Goal: Information Seeking & Learning: Learn about a topic

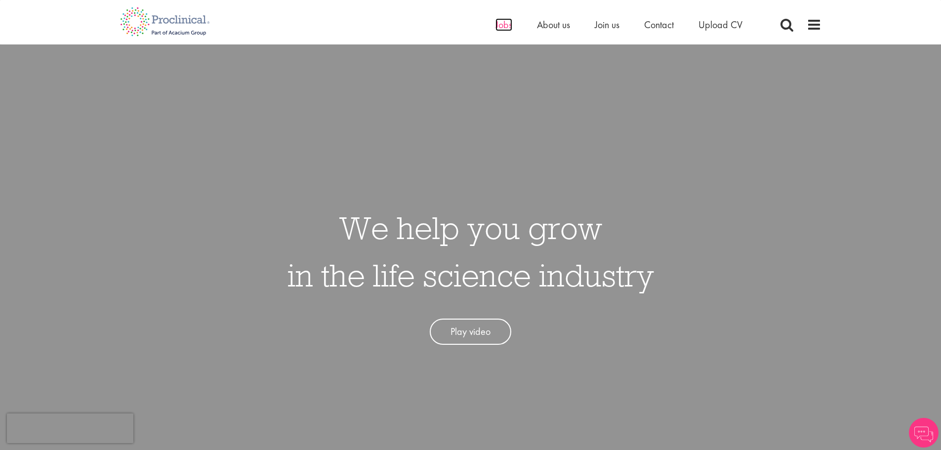
click at [496, 22] on span "Jobs" at bounding box center [504, 24] width 17 height 13
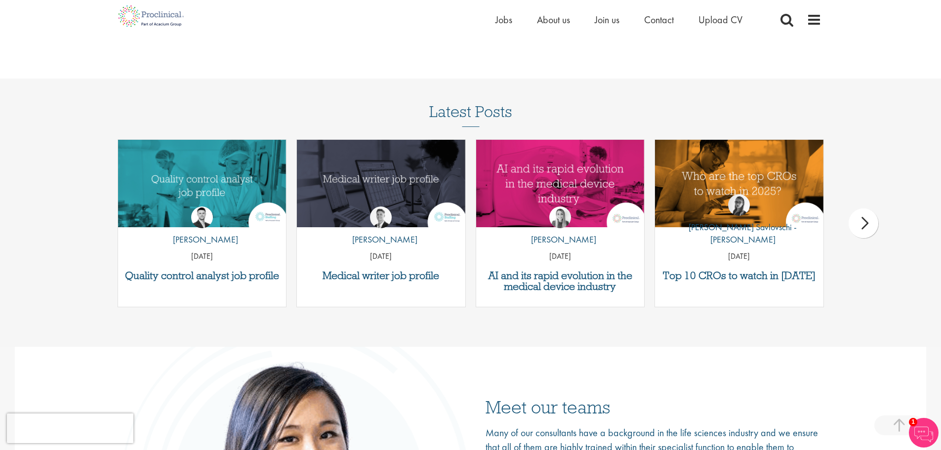
scroll to position [1547, 0]
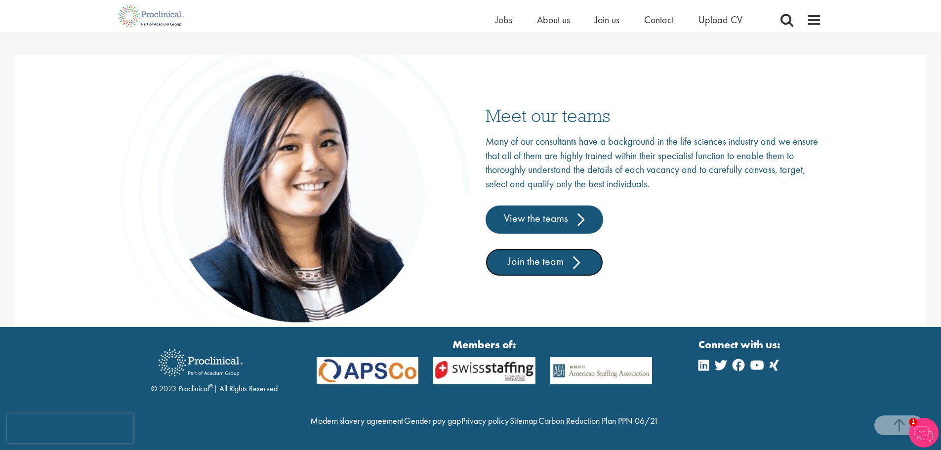
click at [580, 249] on link "Join the team" at bounding box center [545, 263] width 118 height 28
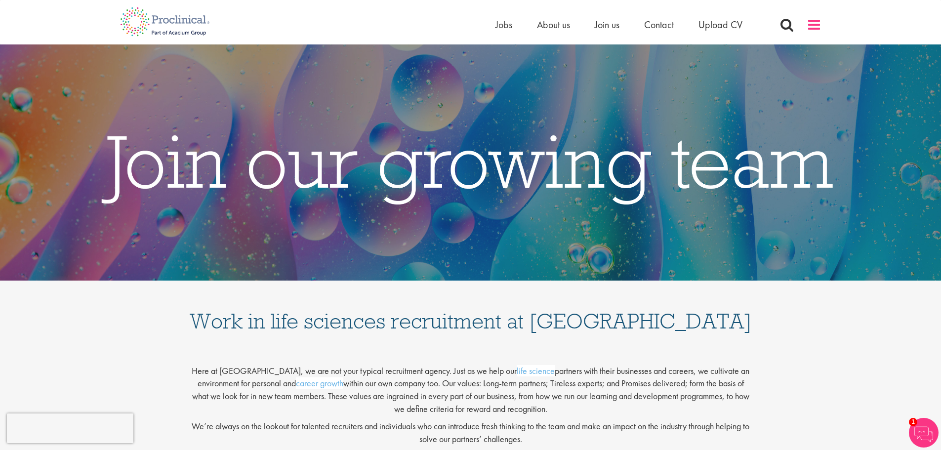
click at [811, 25] on span at bounding box center [814, 24] width 15 height 15
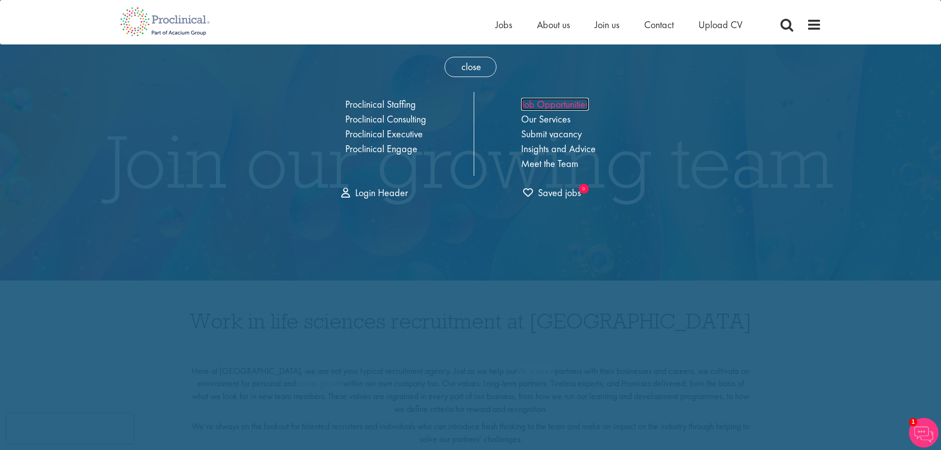
click at [558, 104] on link "Job Opportunities" at bounding box center [555, 104] width 68 height 13
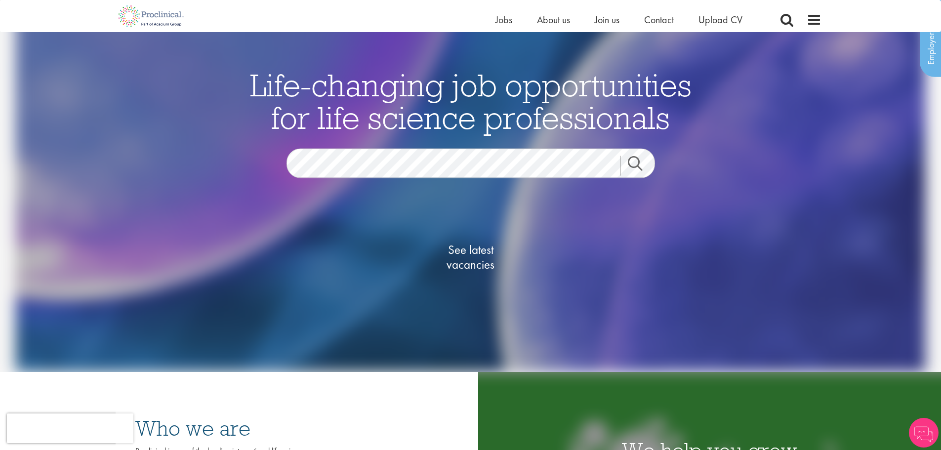
scroll to position [148, 0]
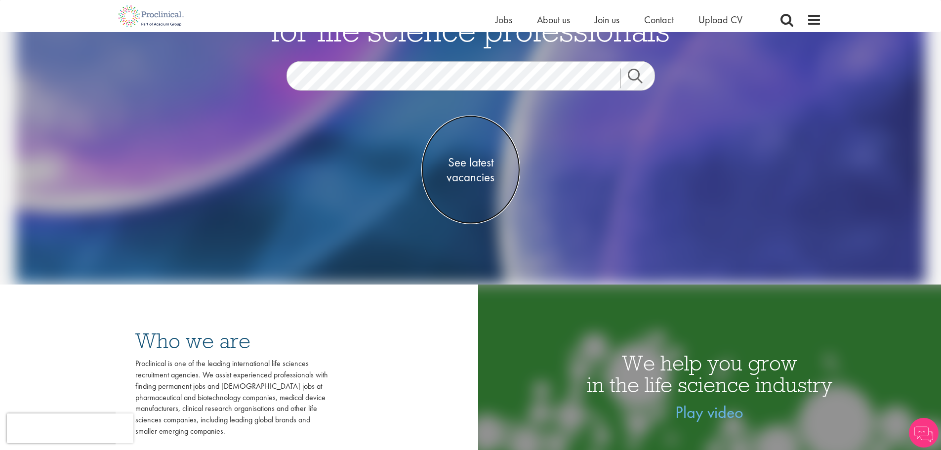
click at [470, 177] on span "See latest vacancies" at bounding box center [471, 170] width 99 height 30
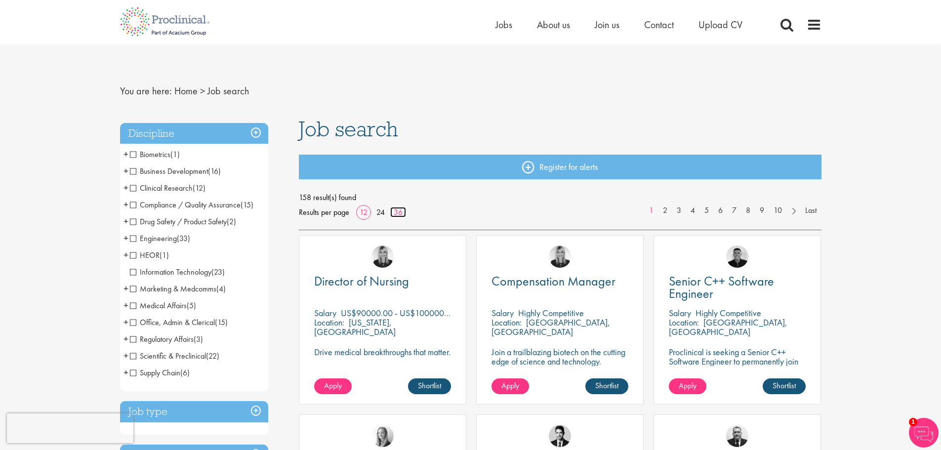
click at [393, 211] on link "36" at bounding box center [398, 212] width 16 height 10
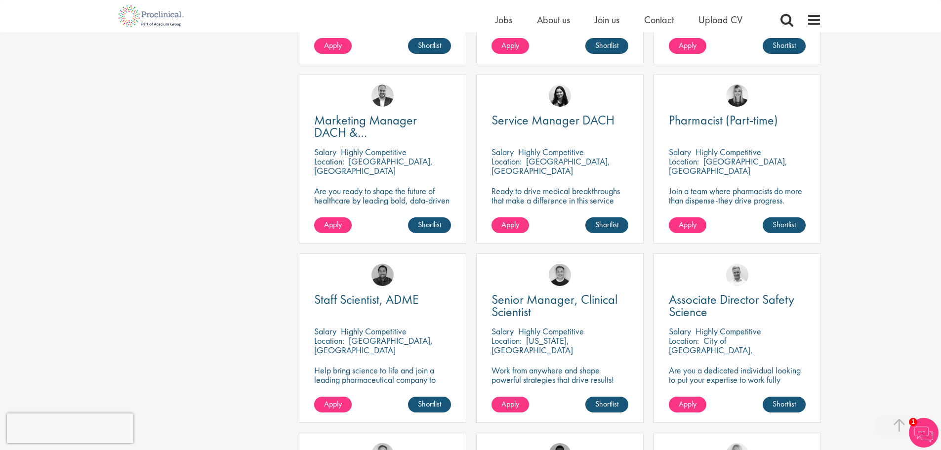
scroll to position [1087, 0]
